Goal: Task Accomplishment & Management: Complete application form

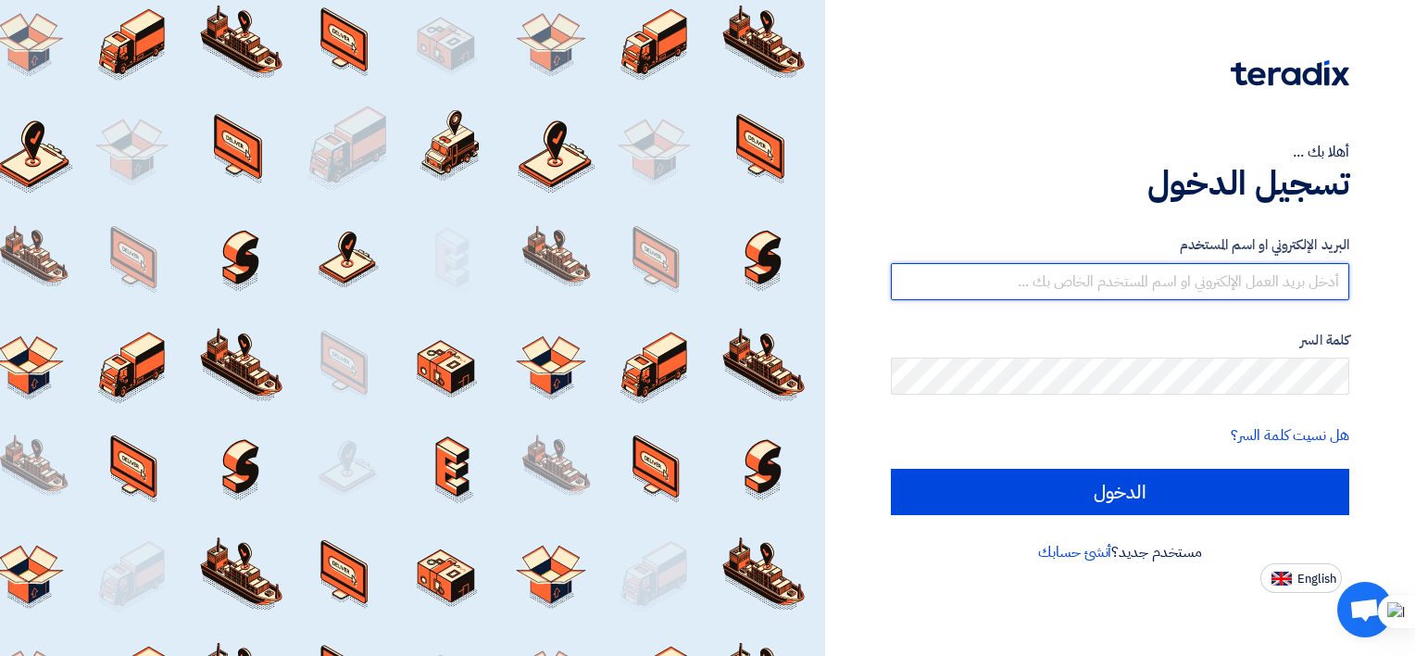
type input "[EMAIL_ADDRESS][DOMAIN_NAME]"
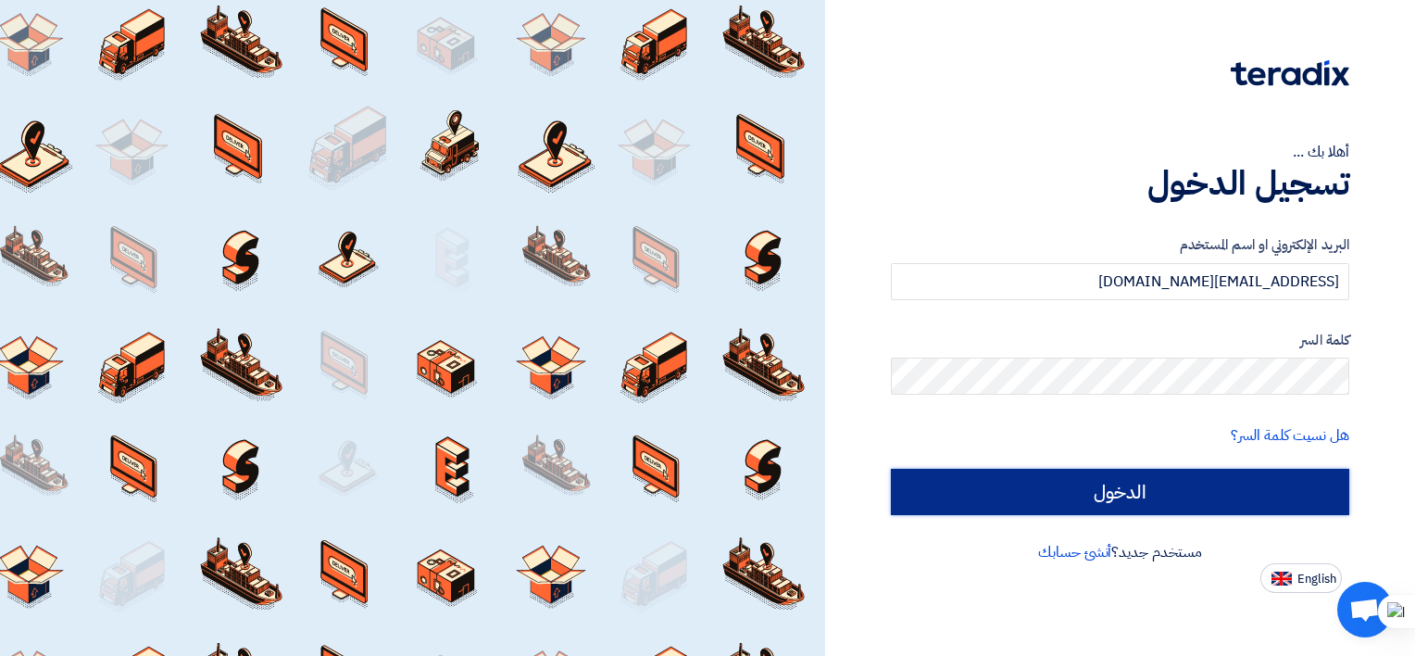
drag, startPoint x: 0, startPoint y: 0, endPoint x: 1127, endPoint y: 496, distance: 1231.3
click at [1127, 496] on input "الدخول" at bounding box center [1120, 492] width 458 height 46
type input "Sign in"
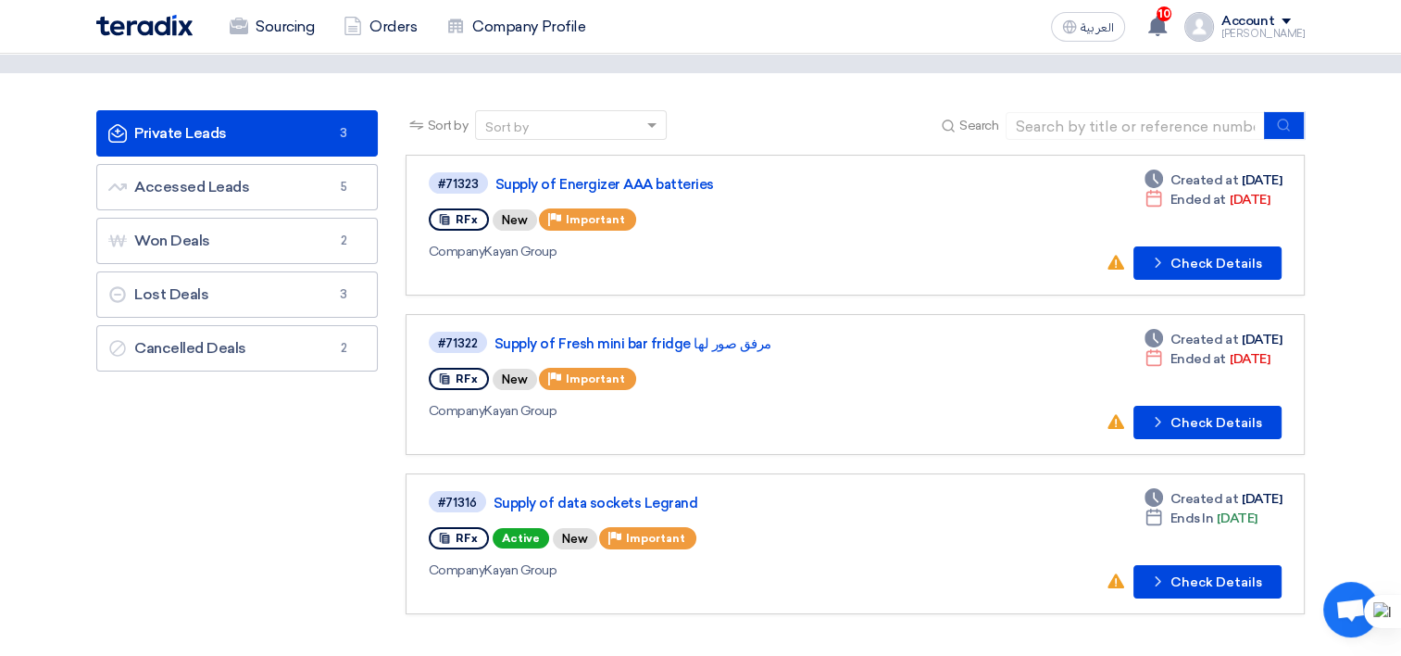
scroll to position [93, 0]
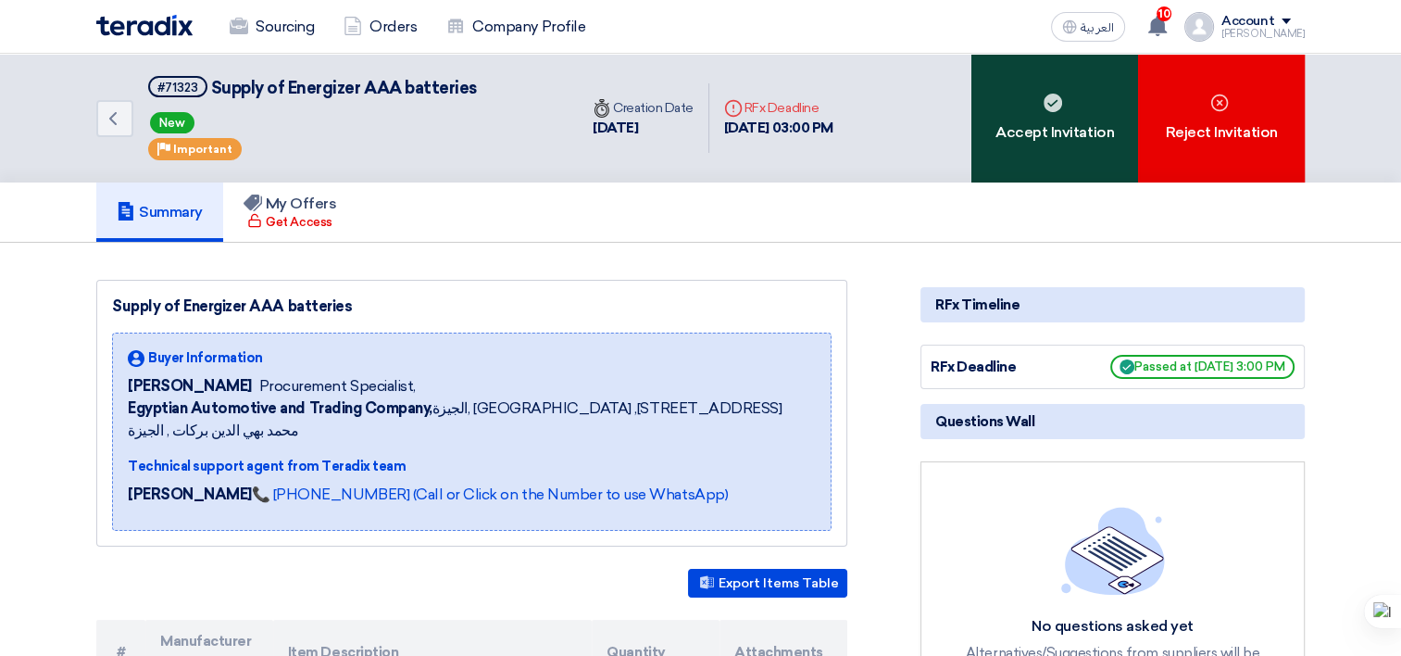
drag, startPoint x: 1039, startPoint y: 81, endPoint x: 1035, endPoint y: 100, distance: 19.8
click at [1039, 81] on div "Accept Invitation" at bounding box center [1054, 118] width 167 height 129
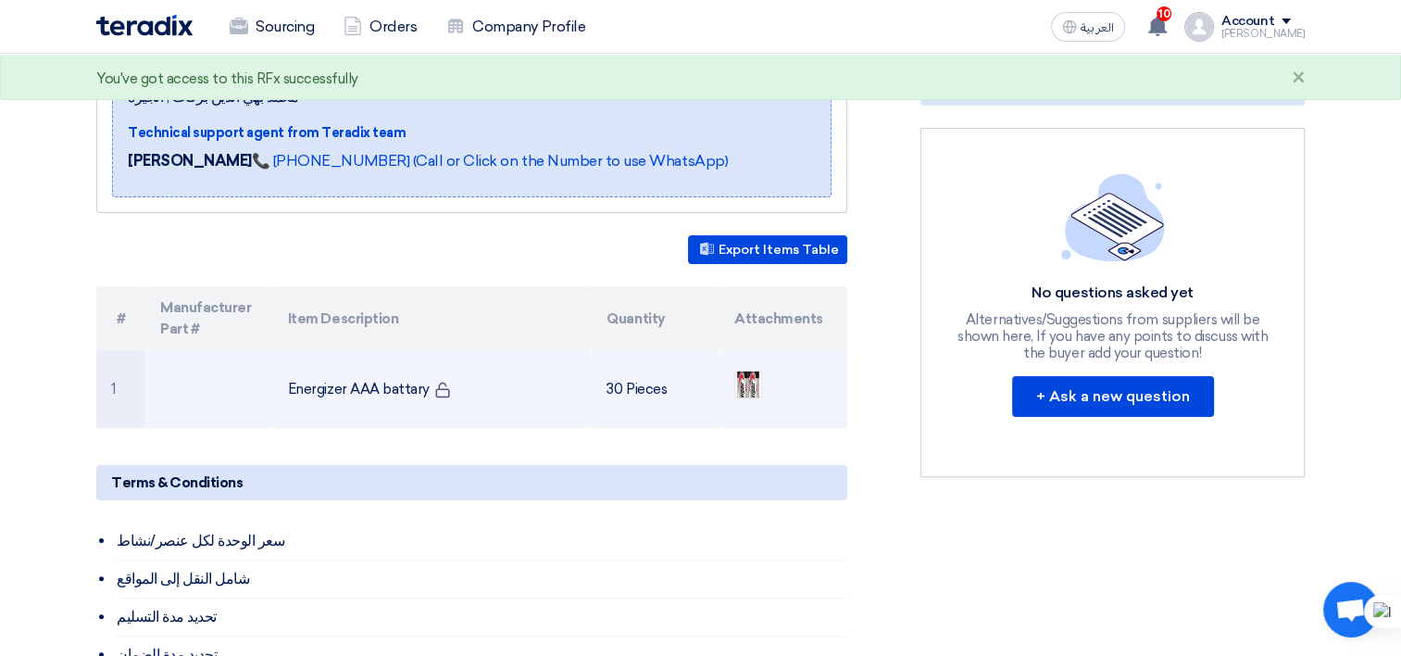
scroll to position [370, 0]
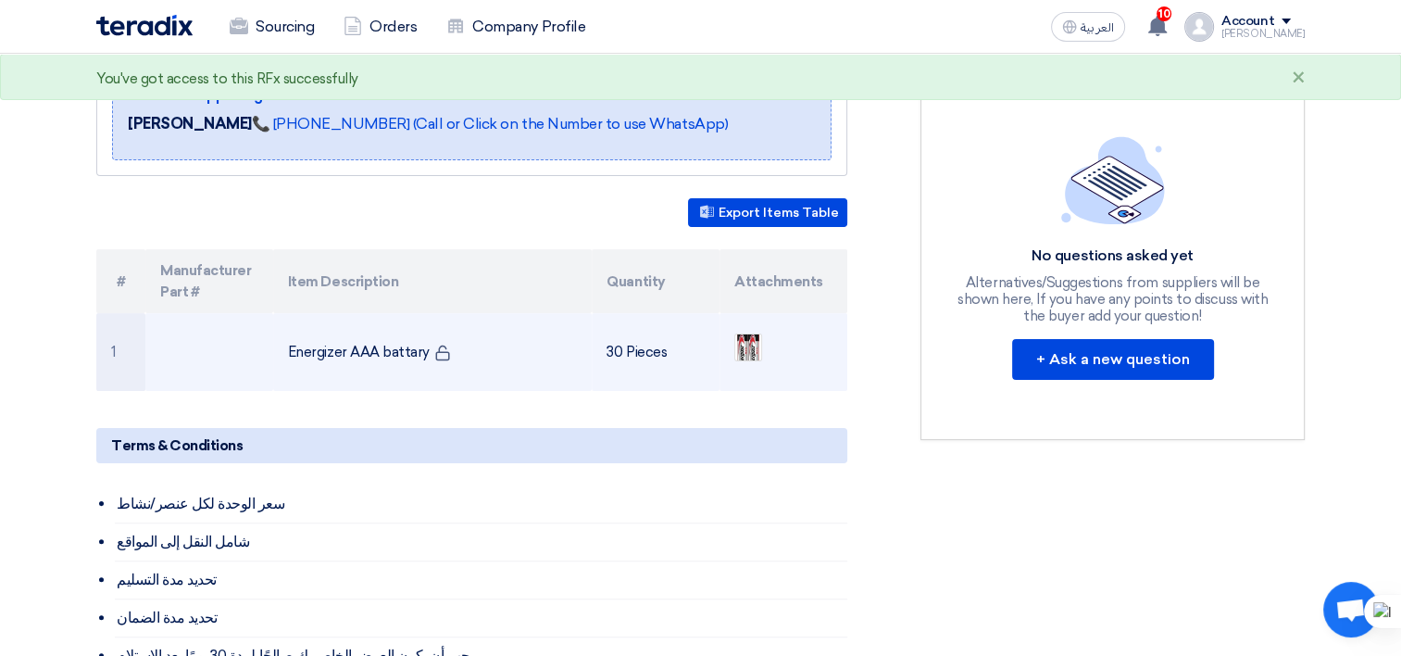
drag, startPoint x: 421, startPoint y: 329, endPoint x: 285, endPoint y: 328, distance: 136.1
click at [285, 328] on td "Energizer AAA battary" at bounding box center [432, 352] width 319 height 78
copy td "Energizer AAA battary"
